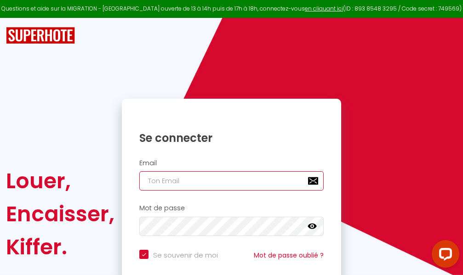
click at [237, 180] on input "email" at bounding box center [231, 181] width 184 height 19
type input "m"
checkbox input "true"
type input "ma"
checkbox input "true"
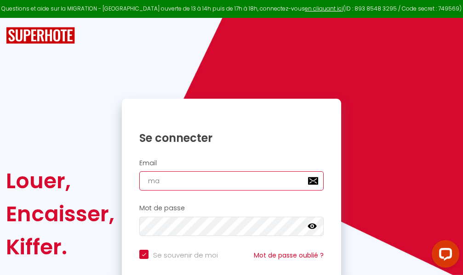
type input "mar"
checkbox input "true"
type input "marc"
checkbox input "true"
type input "marcd"
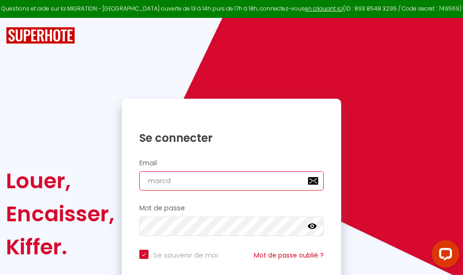
checkbox input "true"
type input "marcdp"
checkbox input "true"
type input "marcdpo"
checkbox input "true"
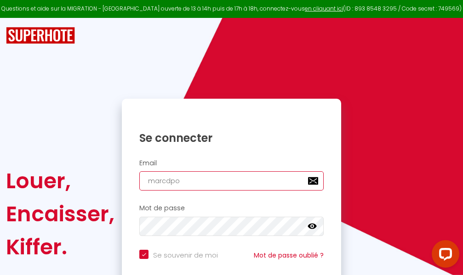
type input "marcdpoz"
checkbox input "true"
type input "marcdpoz."
checkbox input "true"
type input "marcdpoz.l"
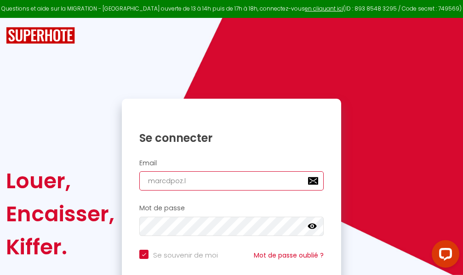
checkbox input "true"
type input "marcdpoz.lo"
checkbox input "true"
type input "marcdpoz.loc"
checkbox input "true"
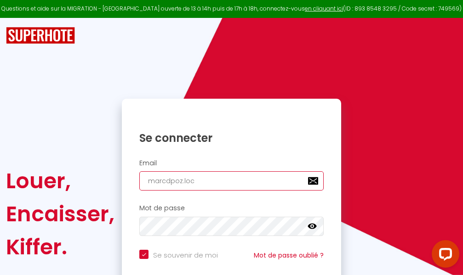
type input "marcdpoz.loca"
checkbox input "true"
type input "marcdpoz.locat"
checkbox input "true"
type input "marcdpoz.locati"
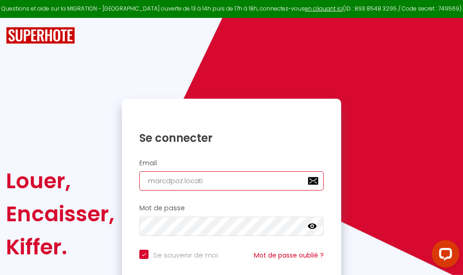
checkbox input "true"
type input "marcdpoz.locatio"
checkbox input "true"
type input "marcdpoz.location"
checkbox input "true"
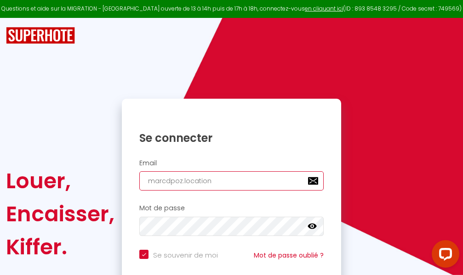
type input "marcdpoz.location@"
checkbox input "true"
type input "marcdpoz.location@g"
checkbox input "true"
type input "marcdpoz.location@gm"
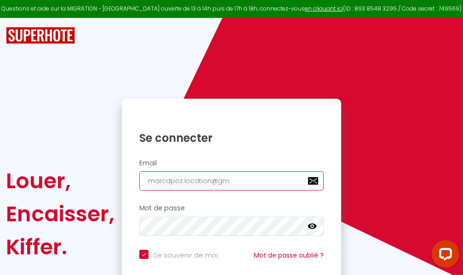
checkbox input "true"
type input "marcdpoz.location@gma"
checkbox input "true"
type input "marcdpoz.location@gmai"
checkbox input "true"
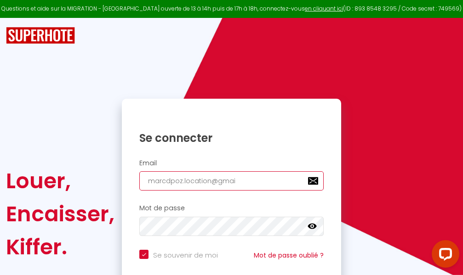
type input "[EMAIL_ADDRESS]"
checkbox input "true"
type input "[EMAIL_ADDRESS]."
checkbox input "true"
type input "marcdpoz.location@gmail.c"
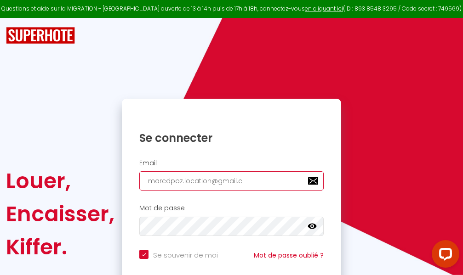
checkbox input "true"
type input "[EMAIL_ADDRESS][DOMAIN_NAME]"
checkbox input "true"
type input "[EMAIL_ADDRESS][DOMAIN_NAME]"
checkbox input "true"
